Goal: Find specific page/section: Find specific page/section

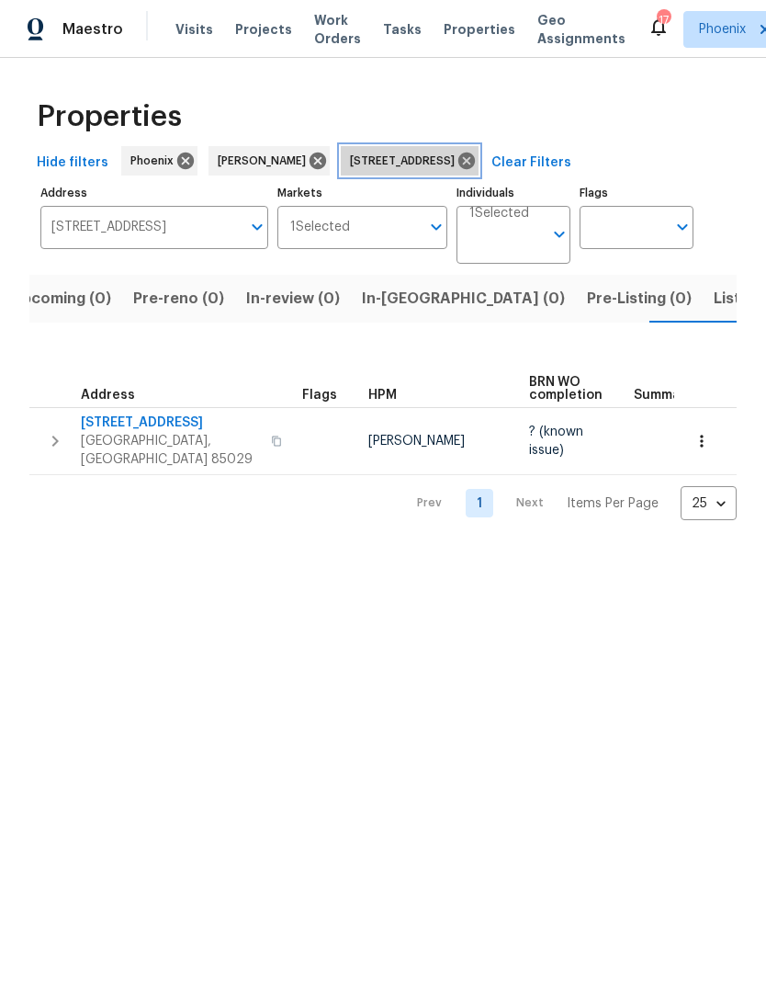
click at [477, 171] on icon at bounding box center [467, 161] width 20 height 20
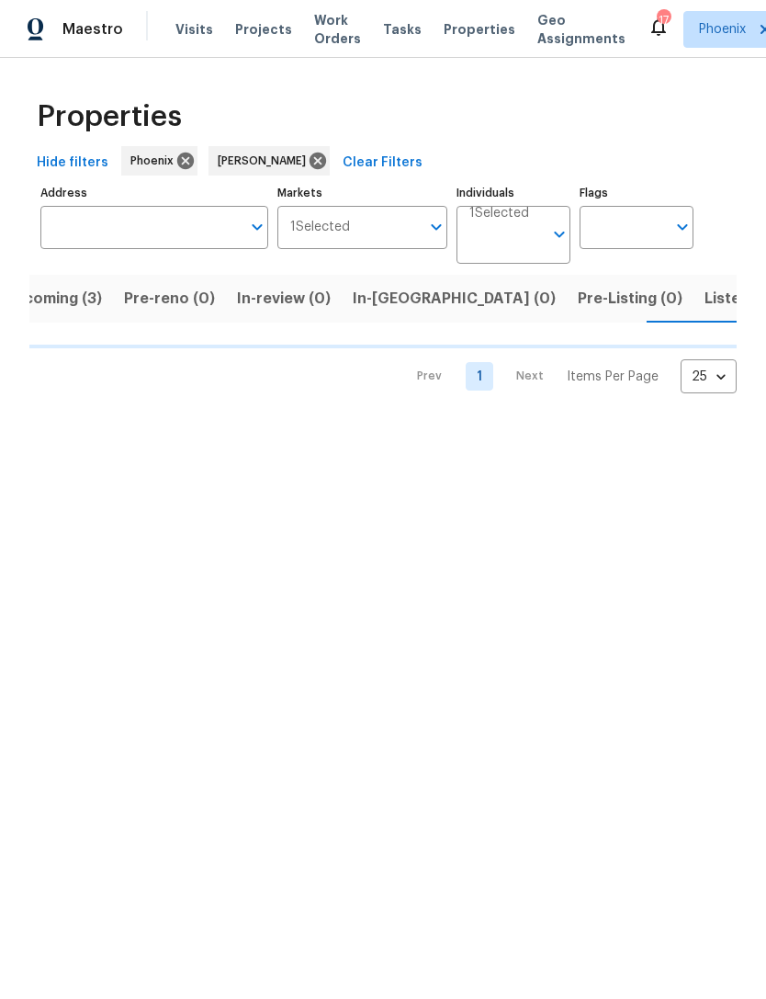
click at [146, 249] on input "Address" at bounding box center [140, 227] width 200 height 43
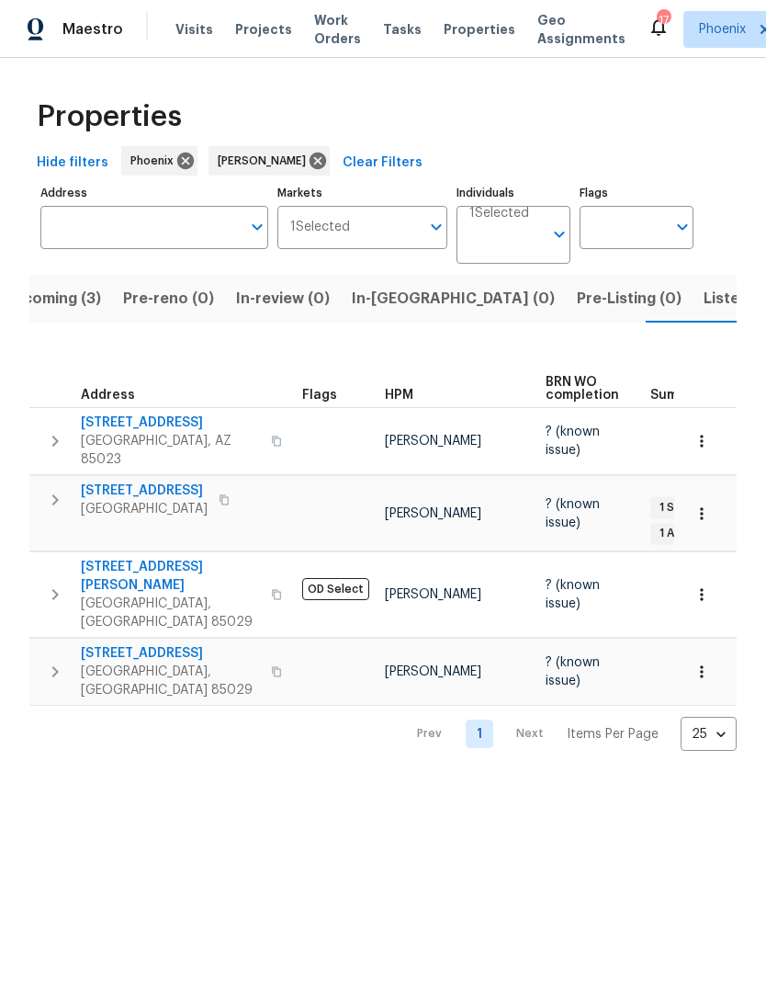
click at [543, 253] on input "Individuals" at bounding box center [507, 242] width 74 height 43
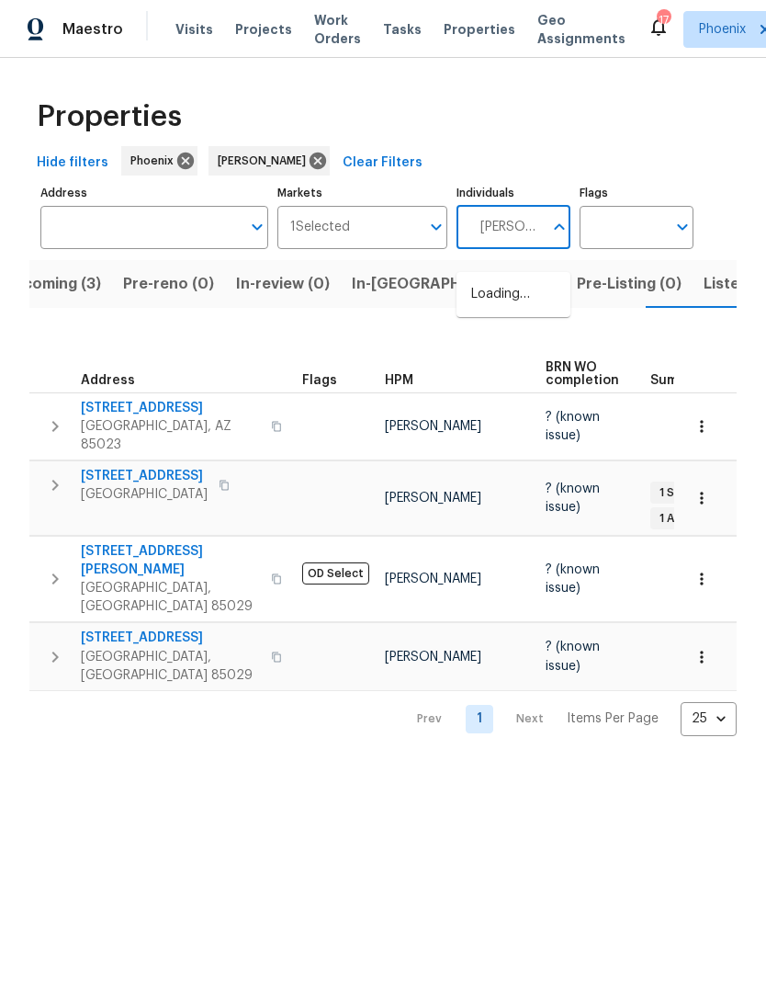
type input "[PERSON_NAME]"
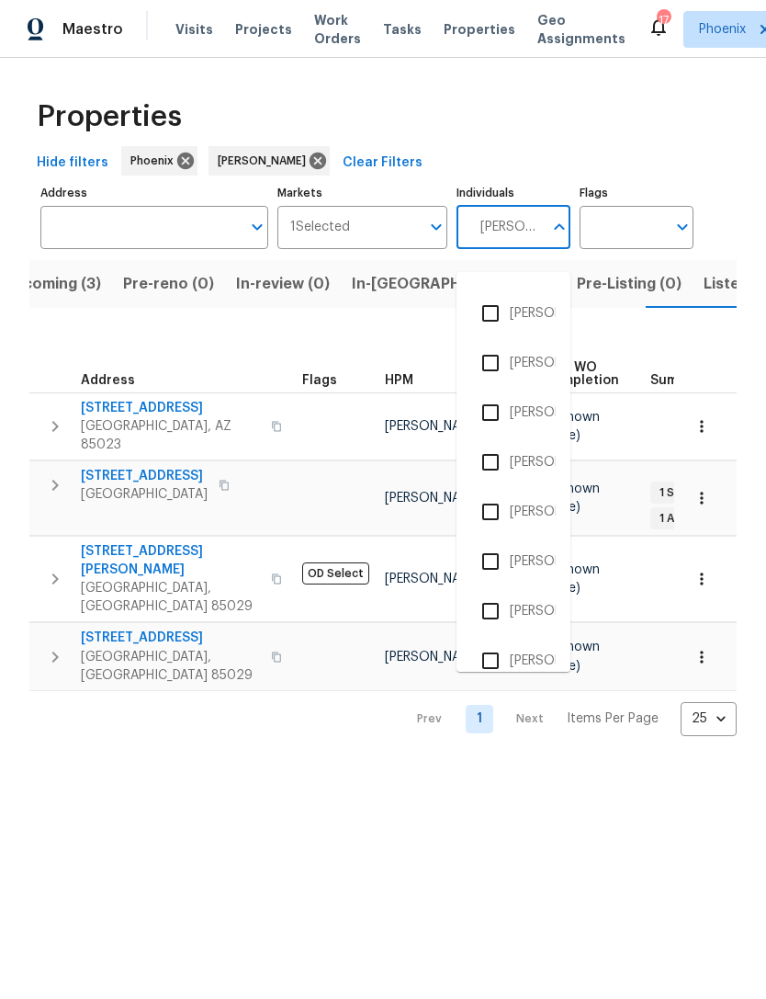
scroll to position [345, 0]
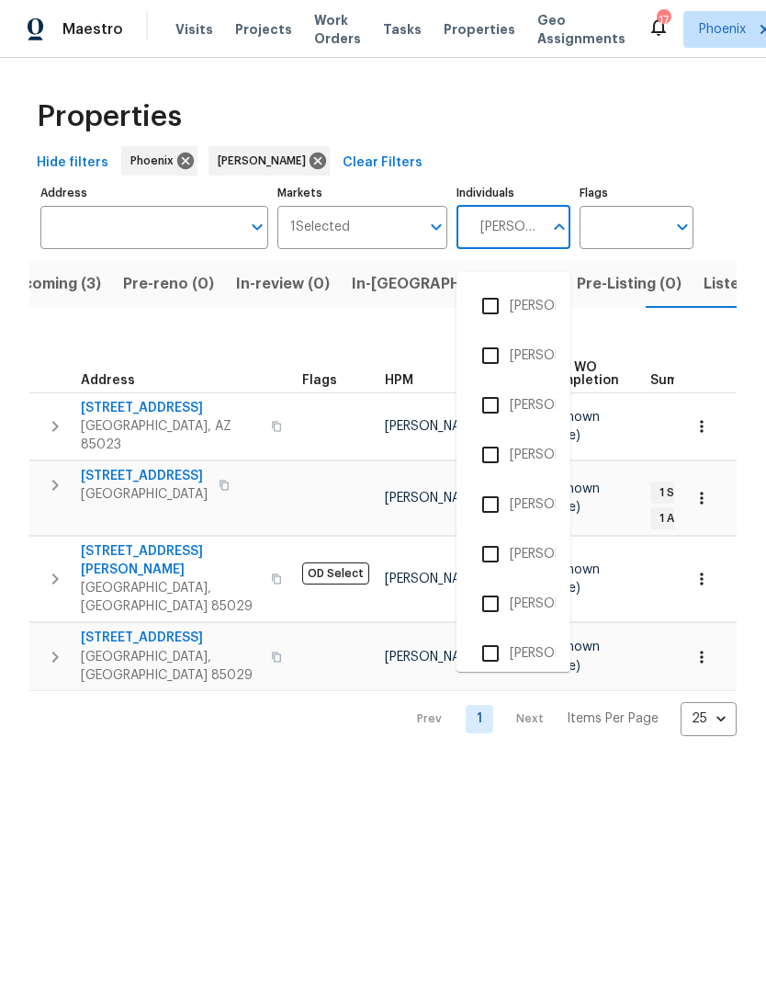
click at [489, 604] on input "checkbox" at bounding box center [490, 603] width 39 height 39
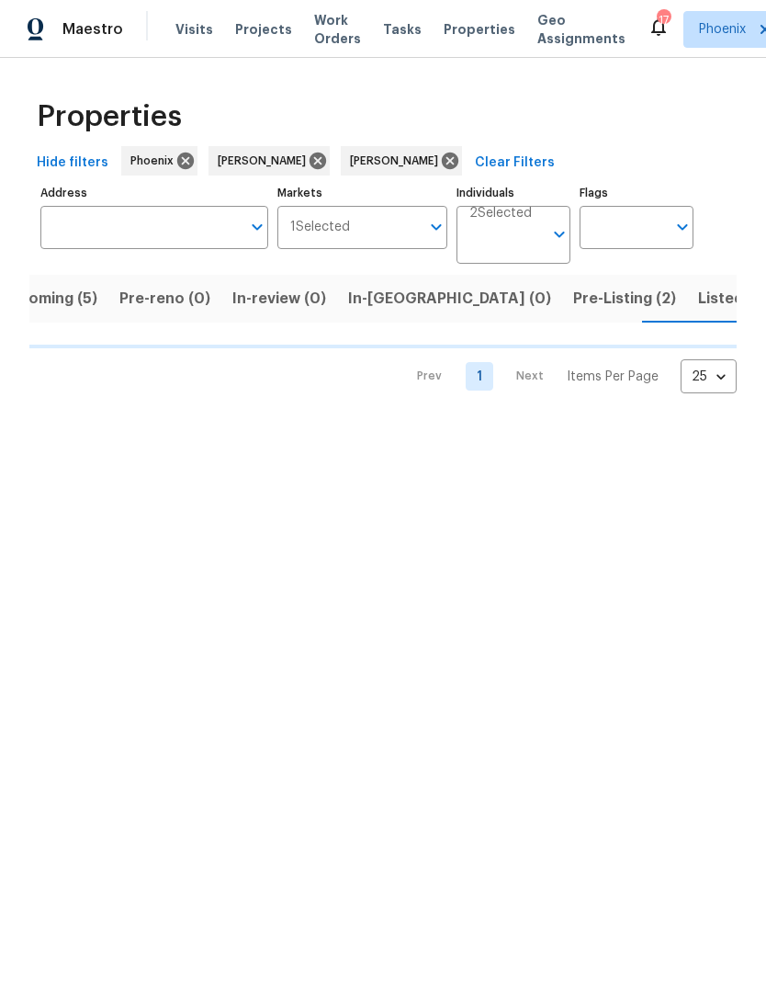
scroll to position [0, 43]
click at [177, 249] on input "Address" at bounding box center [140, 227] width 200 height 43
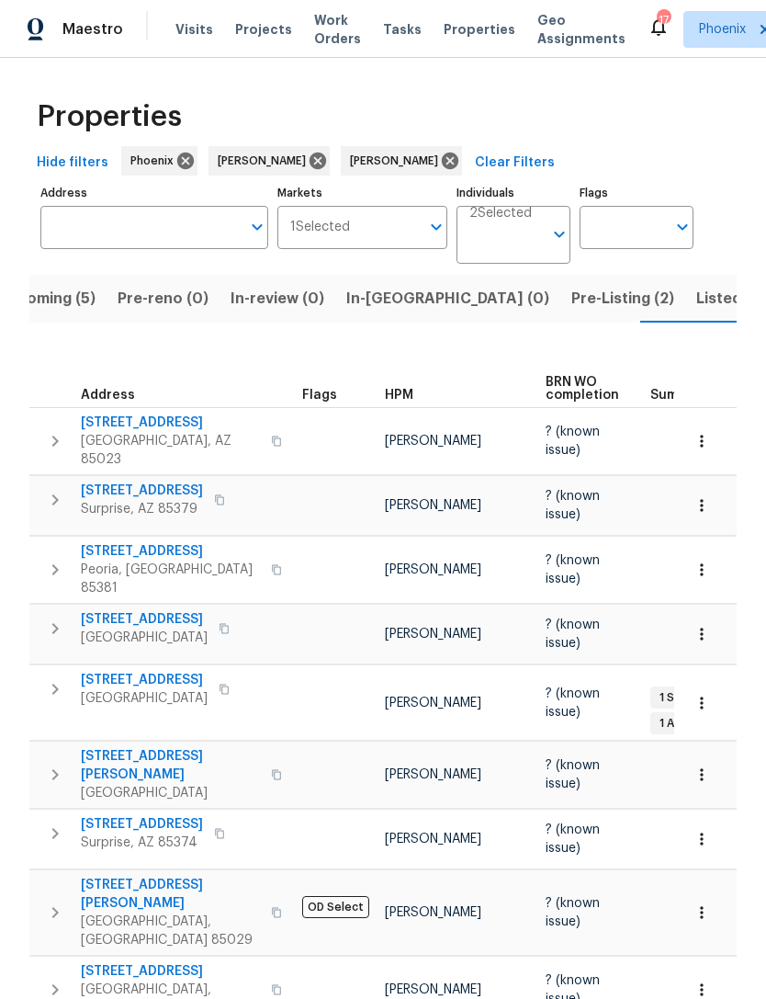
click at [117, 249] on input "text" at bounding box center [140, 227] width 200 height 43
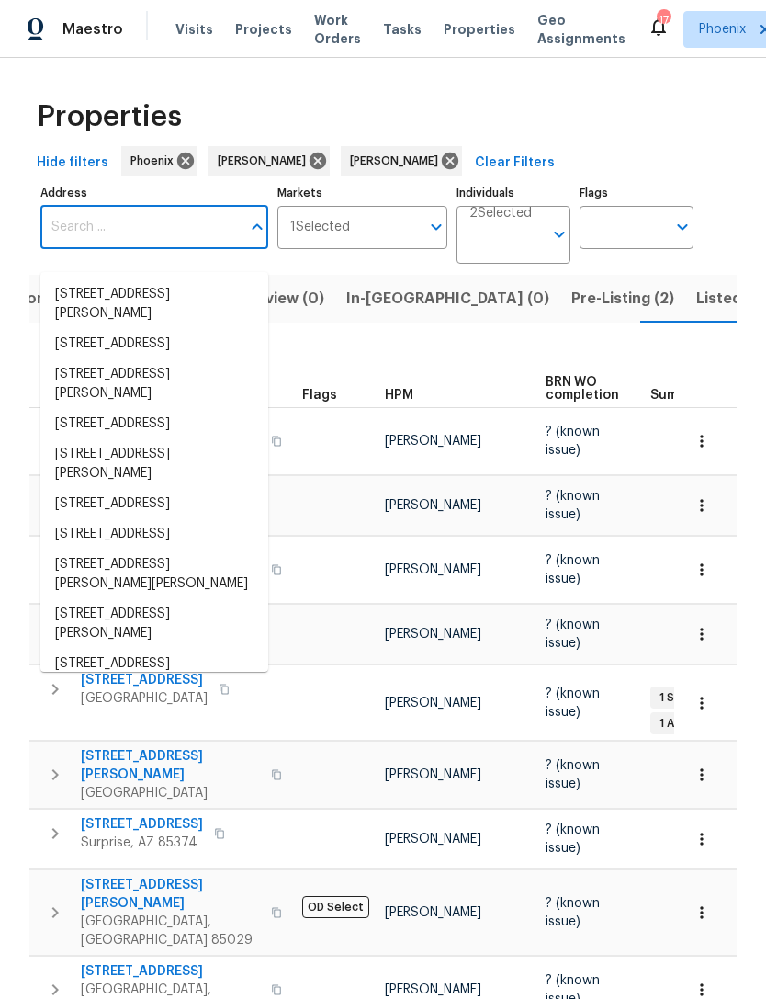
click at [89, 246] on input "Address" at bounding box center [140, 227] width 200 height 43
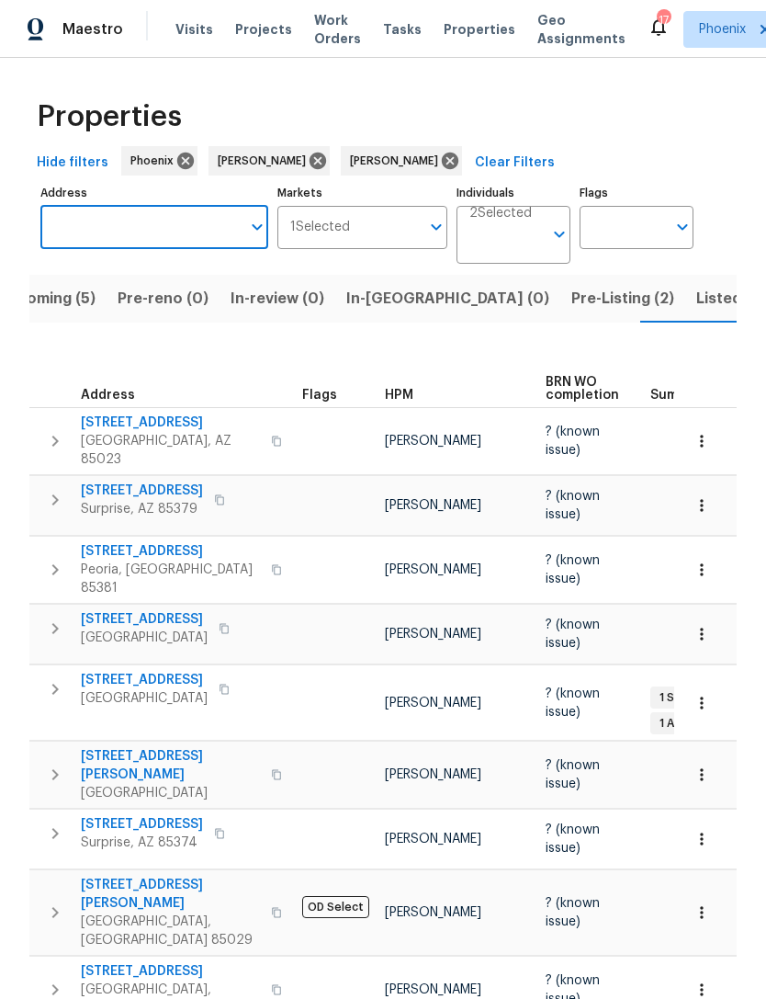
paste input "[STREET_ADDRESS]"
type input "[STREET_ADDRESS]"
click at [177, 295] on li "[STREET_ADDRESS]" at bounding box center [154, 294] width 228 height 30
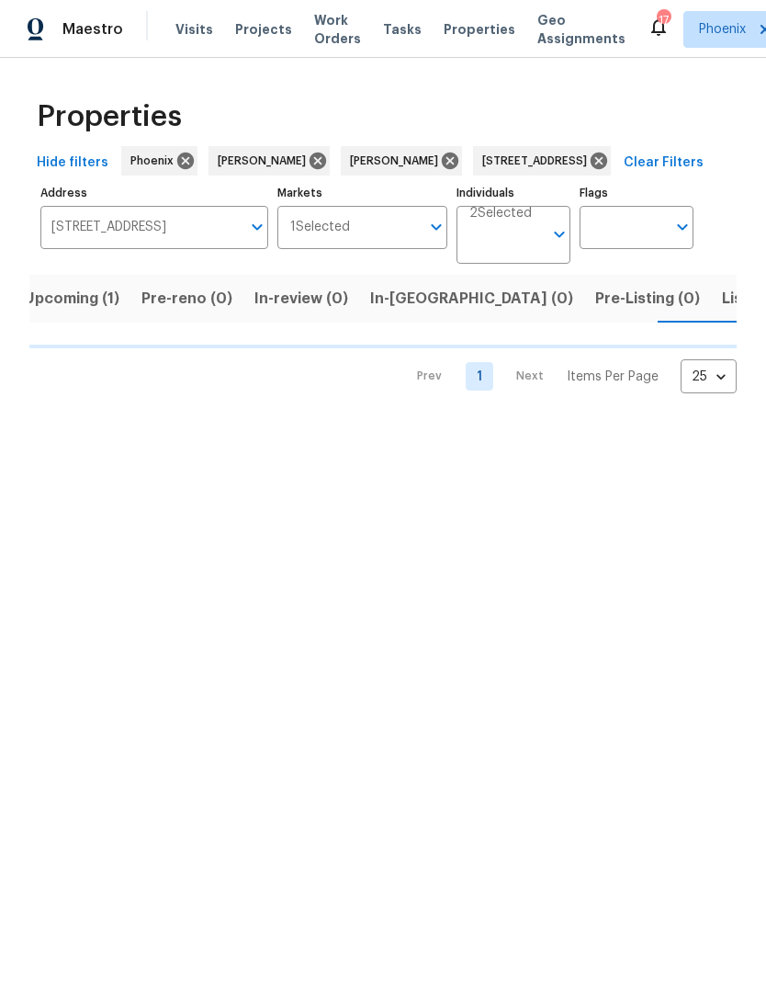
scroll to position [0, 29]
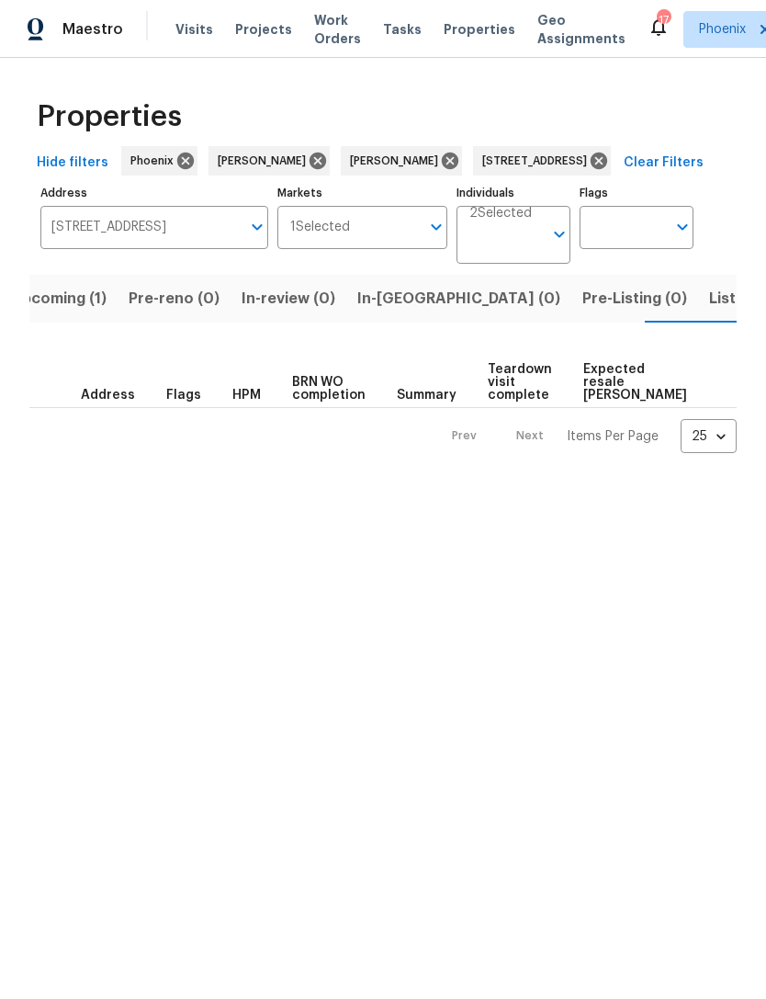
click at [76, 311] on span "Upcoming (1)" at bounding box center [59, 299] width 96 height 26
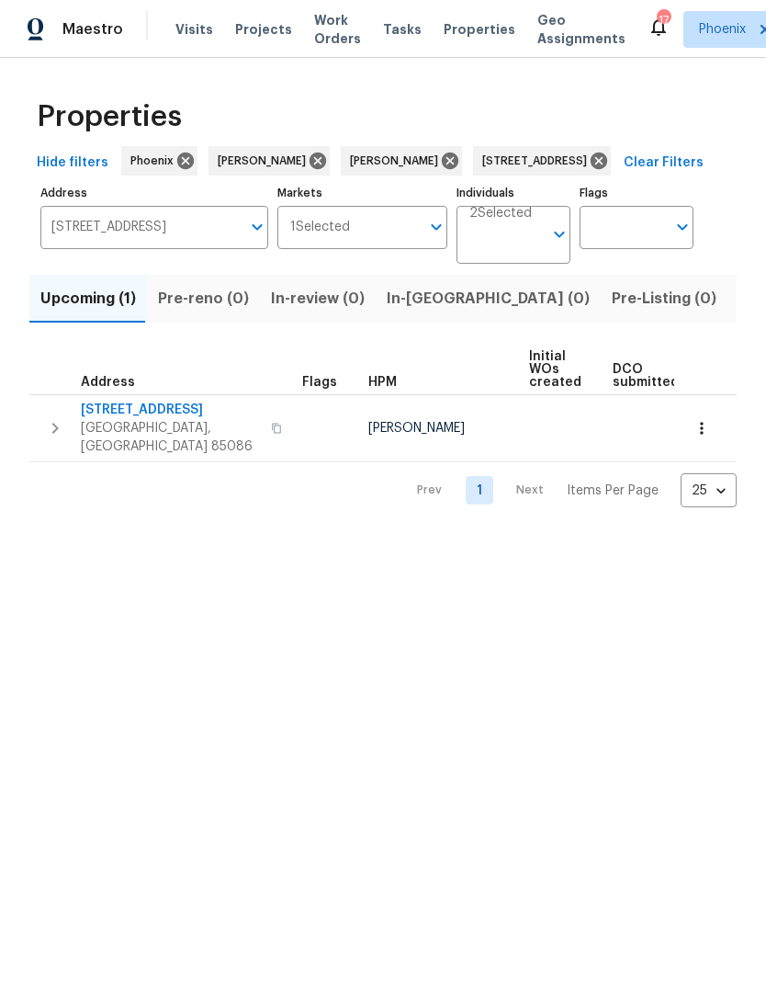
click at [57, 439] on icon "button" at bounding box center [55, 428] width 22 height 22
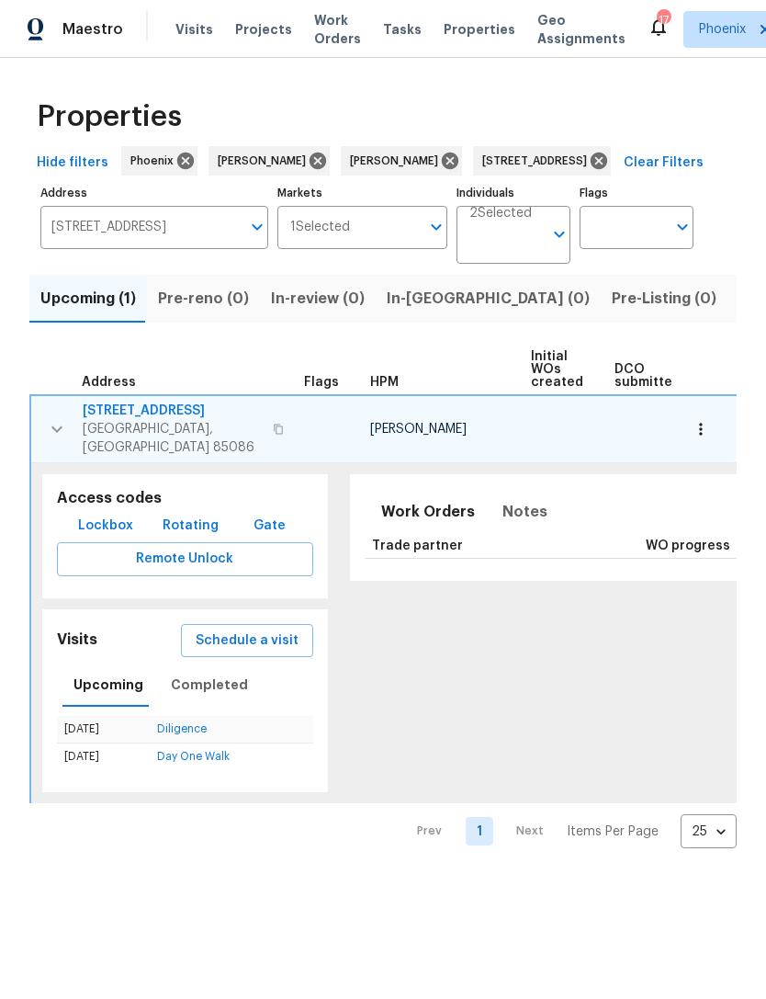
click at [267, 447] on button "button" at bounding box center [278, 429] width 22 height 44
